Goal: Find specific page/section: Find specific page/section

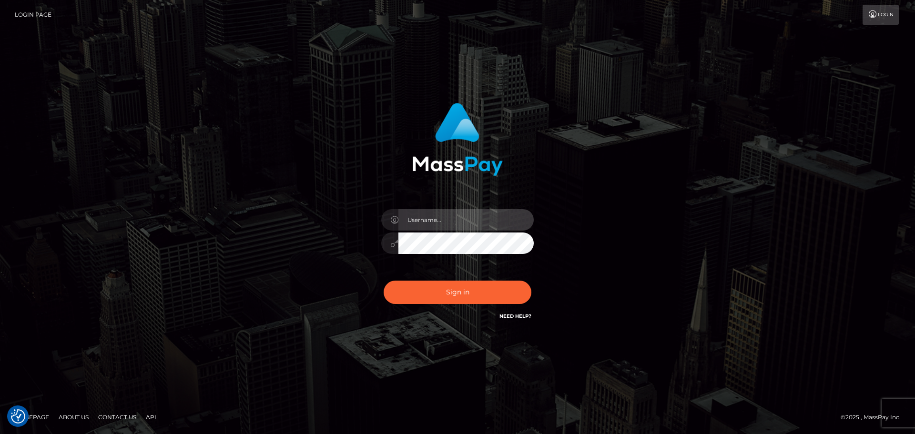
type input "hello.feetfinder"
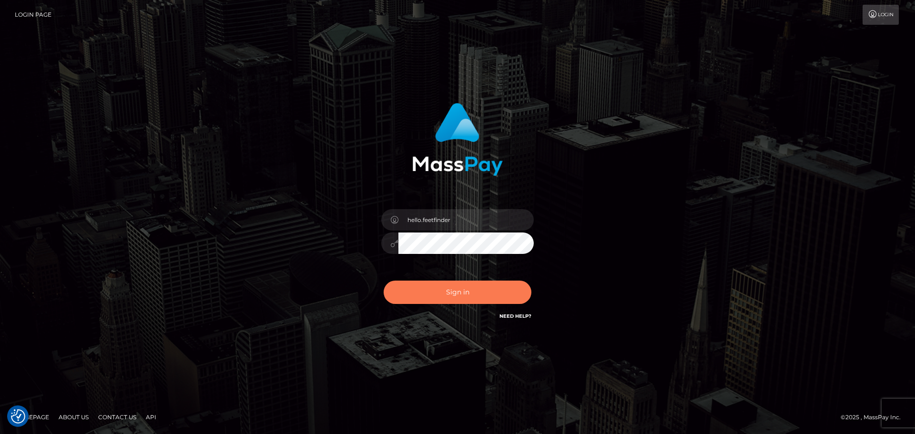
click at [472, 282] on button "Sign in" at bounding box center [457, 292] width 148 height 23
type input "hello.feetfinder"
click at [436, 287] on button "Sign in" at bounding box center [457, 292] width 148 height 23
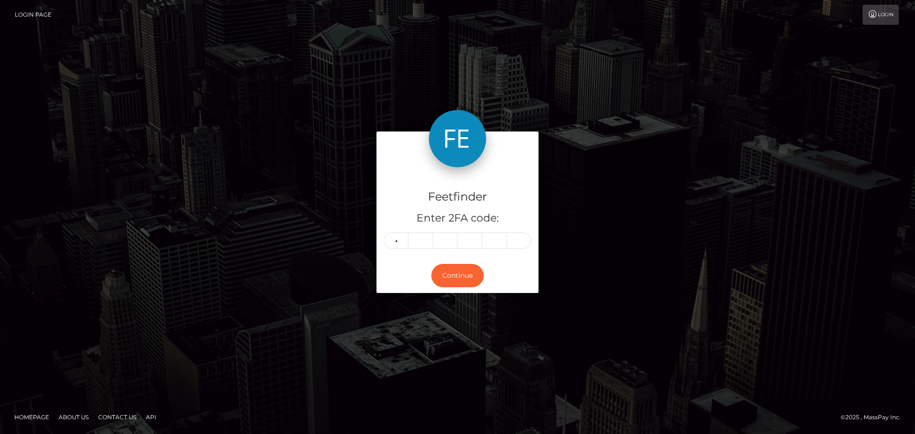
type input "1"
type input "5"
type input "7"
type input "0"
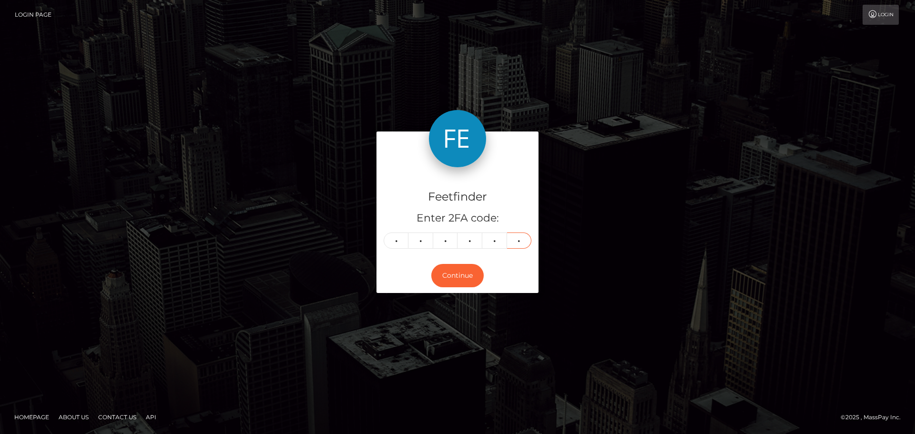
type input "0"
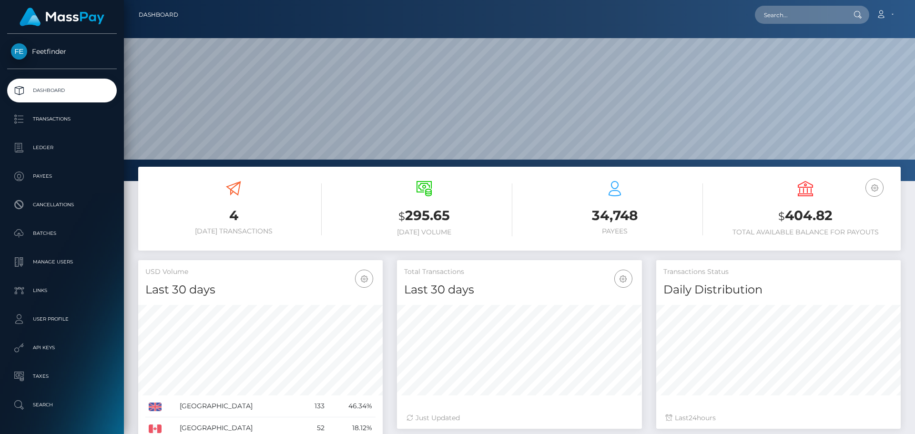
scroll to position [169, 245]
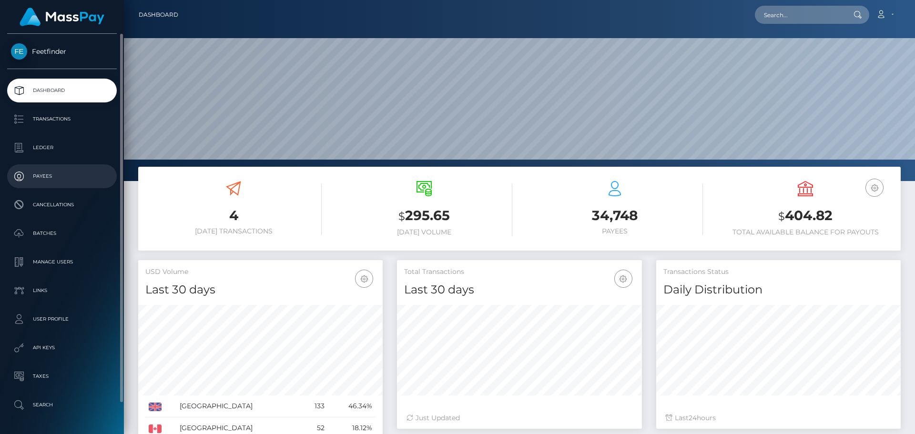
click at [50, 172] on p "Payees" at bounding box center [62, 176] width 102 height 14
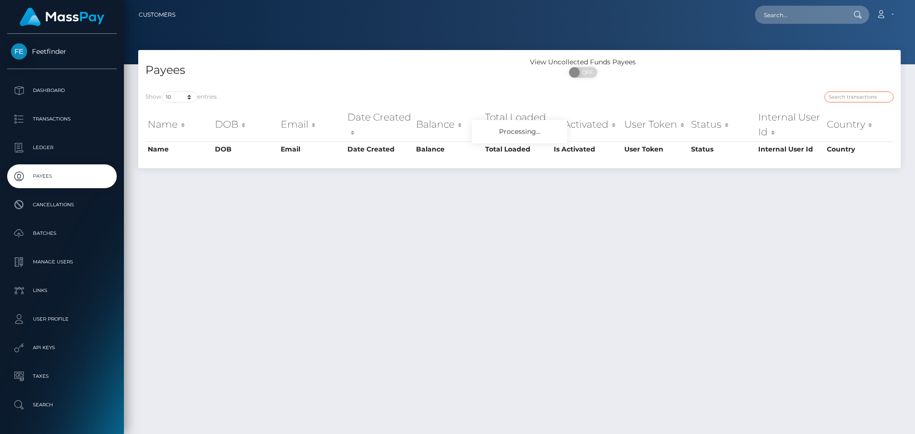
click at [850, 98] on input "search" at bounding box center [858, 96] width 69 height 11
paste input "0ba72400-9a0f-11f0-bd85-0694aced620b"
type input "0ba72400-9a0f-11f0-bd85-0694aced620b"
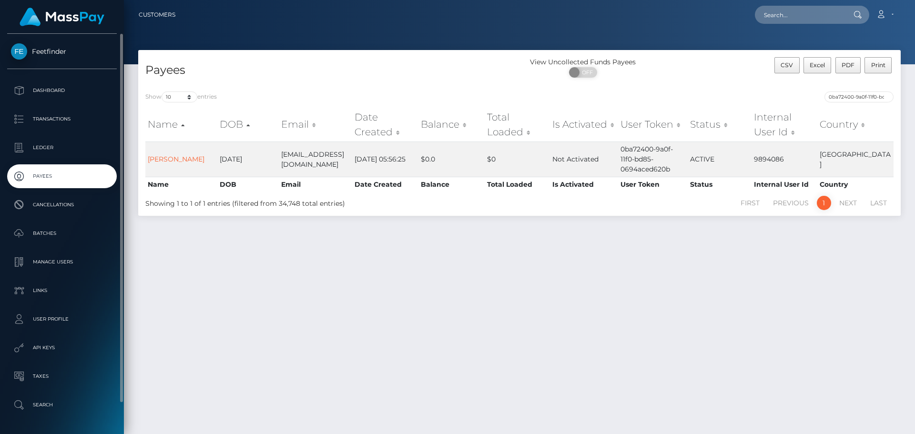
drag, startPoint x: 45, startPoint y: 175, endPoint x: 52, endPoint y: 173, distance: 7.4
click at [45, 175] on p "Payees" at bounding box center [62, 176] width 102 height 14
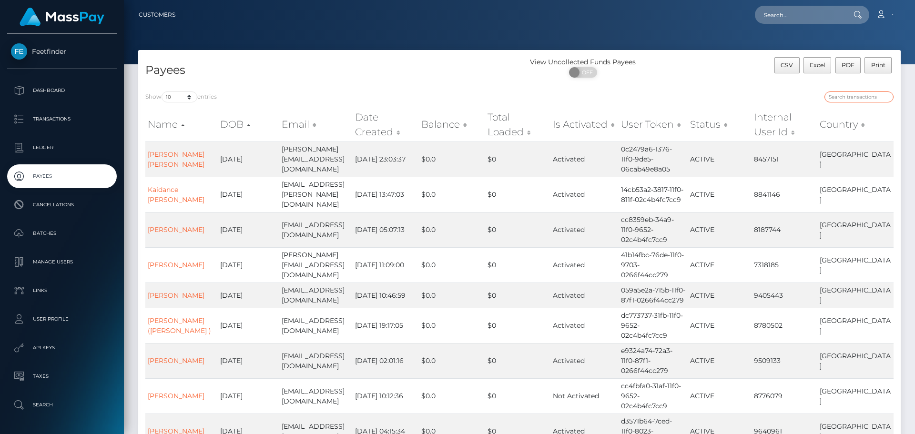
click at [851, 95] on input "search" at bounding box center [858, 96] width 69 height 11
paste input "3ee9238a-943a-11f0-bd85-0694aced620b"
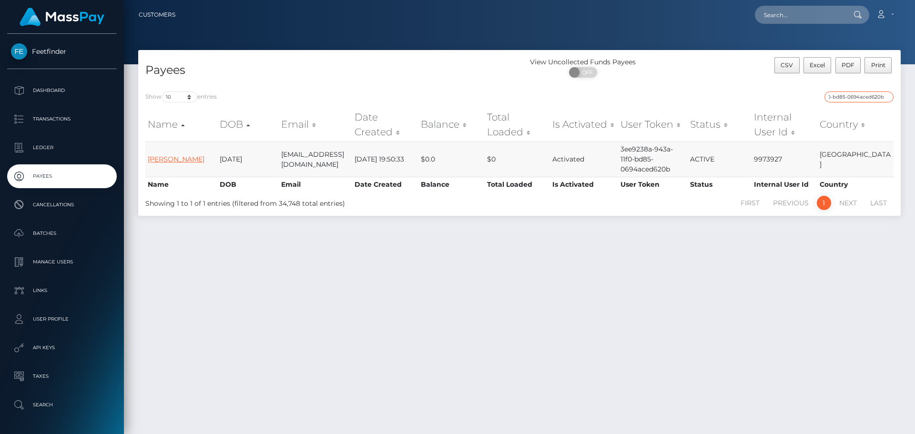
type input "3ee9238a-943a-11f0-bd85-0694aced620b"
click at [165, 155] on link "Samantha Ramirez Arellano" at bounding box center [176, 159] width 57 height 9
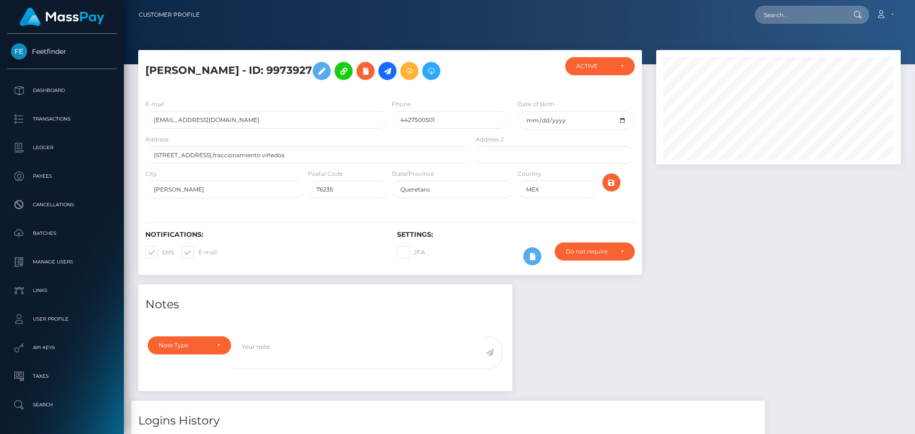
scroll to position [114, 245]
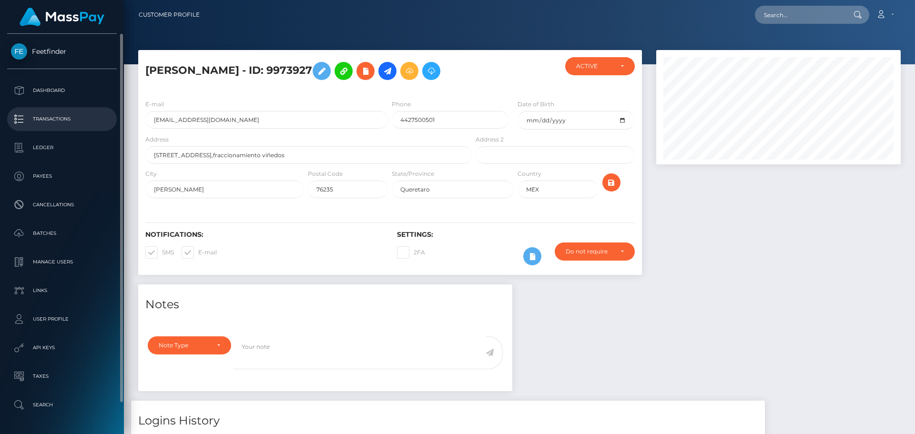
click at [55, 109] on link "Transactions" at bounding box center [62, 119] width 110 height 24
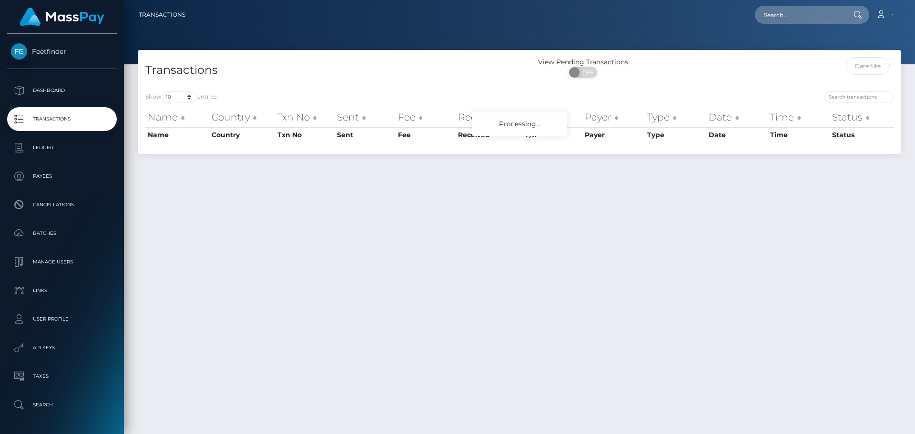
click at [54, 90] on p "Dashboard" at bounding box center [62, 90] width 102 height 14
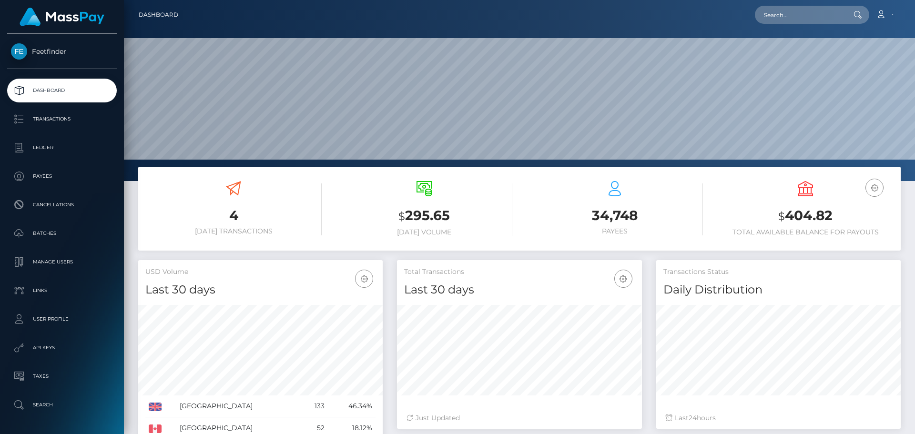
scroll to position [169, 245]
